Goal: Transaction & Acquisition: Purchase product/service

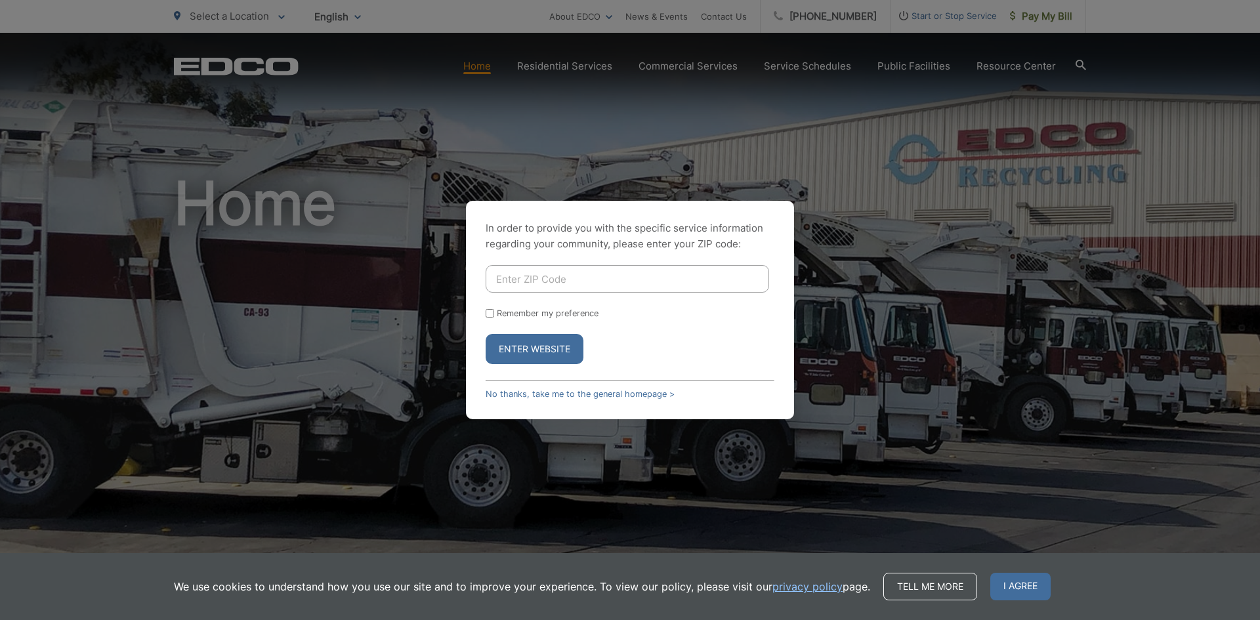
drag, startPoint x: 531, startPoint y: 275, endPoint x: 522, endPoint y: 276, distance: 8.6
click at [529, 275] on input "Enter ZIP Code" at bounding box center [626, 279] width 283 height 28
type input "92081"
click at [545, 341] on button "Enter Website" at bounding box center [534, 349] width 98 height 30
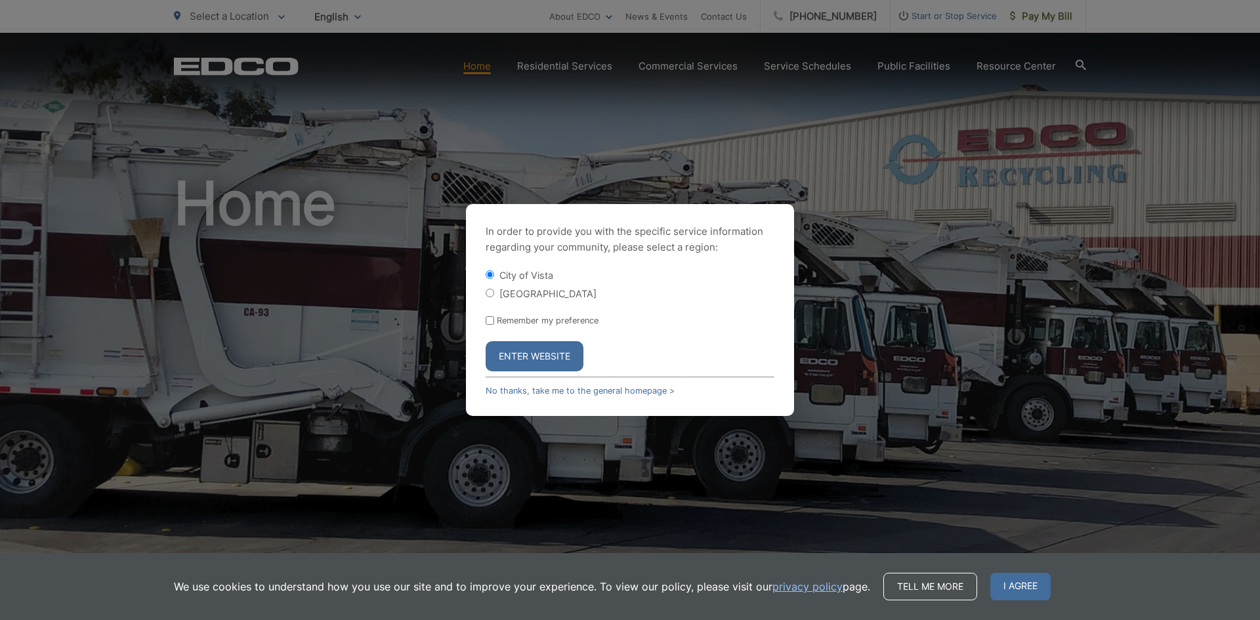
click at [538, 354] on button "Enter Website" at bounding box center [534, 356] width 98 height 30
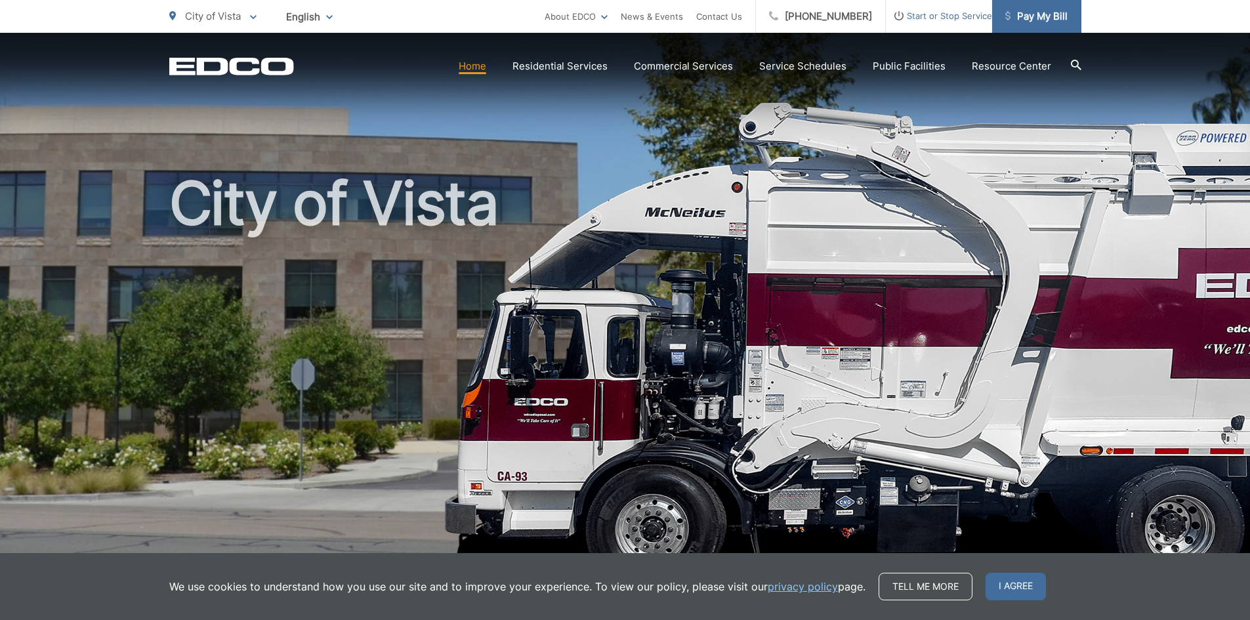
click at [1052, 22] on span "Pay My Bill" at bounding box center [1036, 17] width 62 height 16
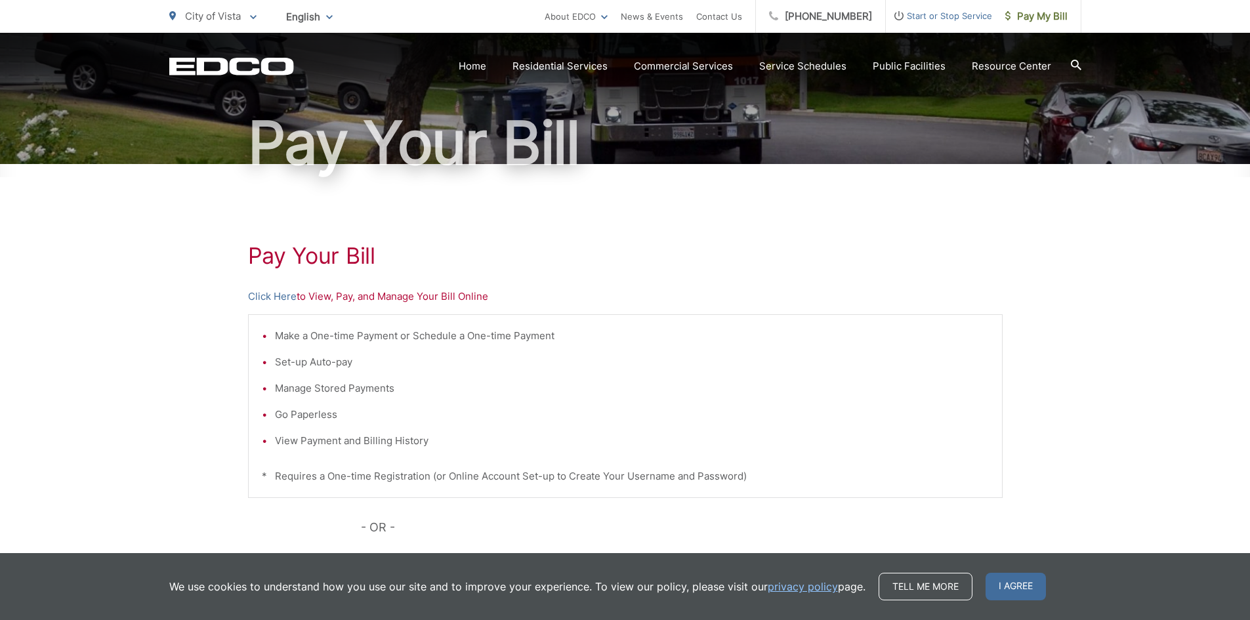
scroll to position [131, 0]
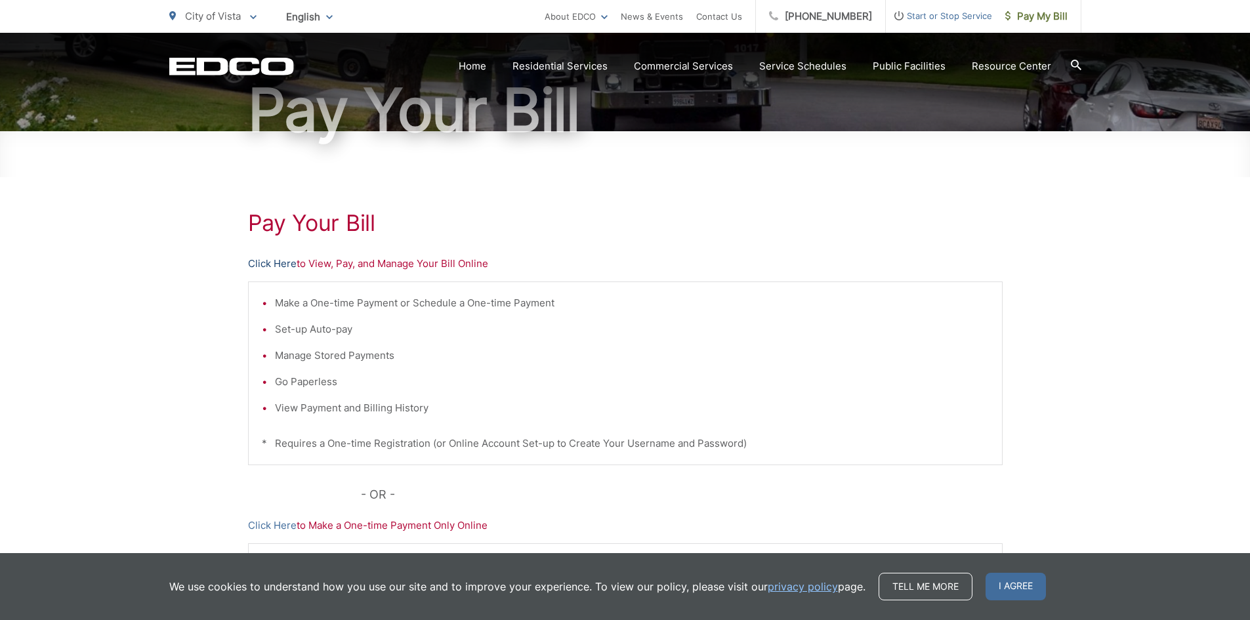
click at [278, 263] on link "Click Here" at bounding box center [272, 264] width 49 height 16
